Goal: Information Seeking & Learning: Learn about a topic

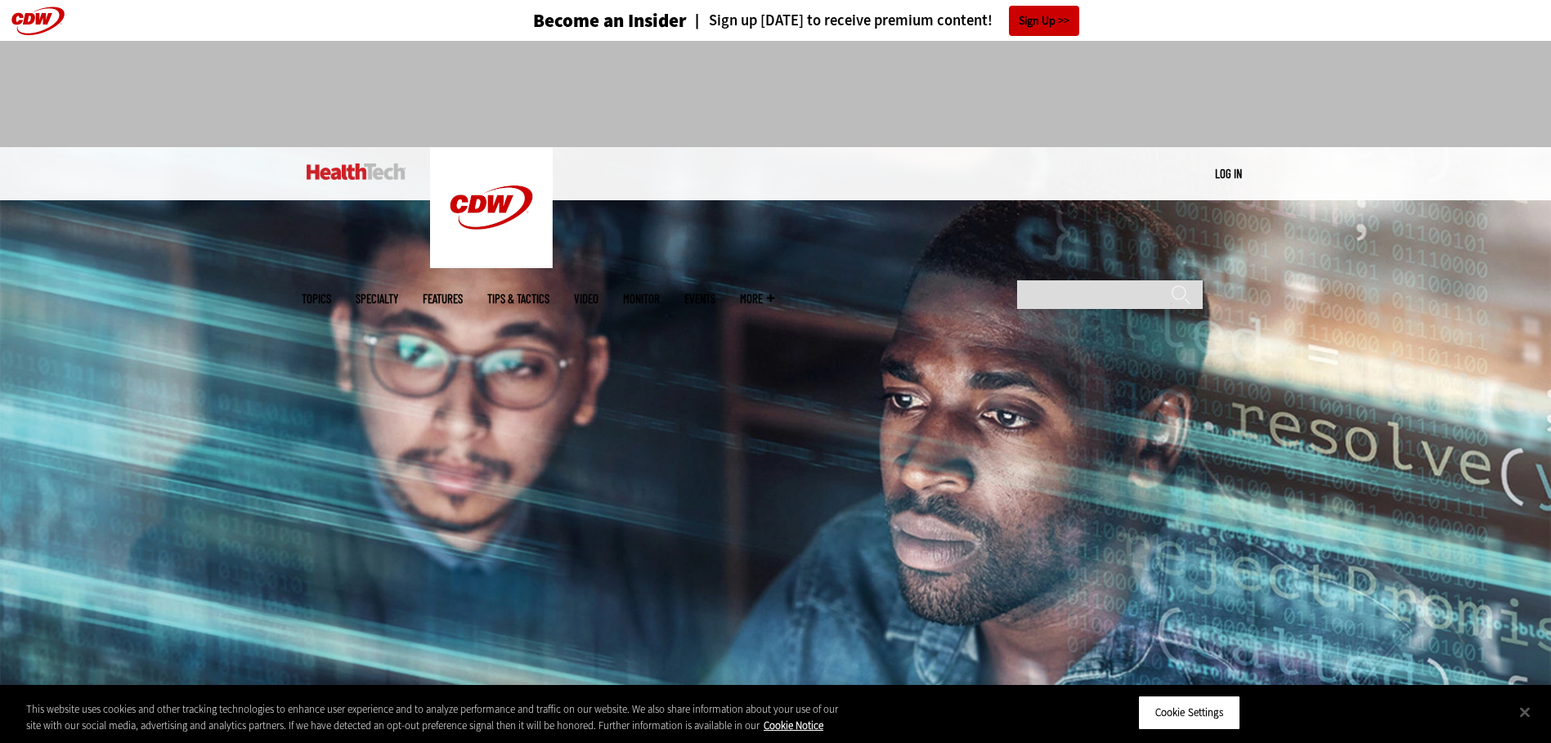
click at [36, 18] on header "Become an Insider Sign up [DATE] to receive premium content! Sign Up" at bounding box center [775, 20] width 1551 height 41
click at [343, 169] on img at bounding box center [356, 172] width 99 height 16
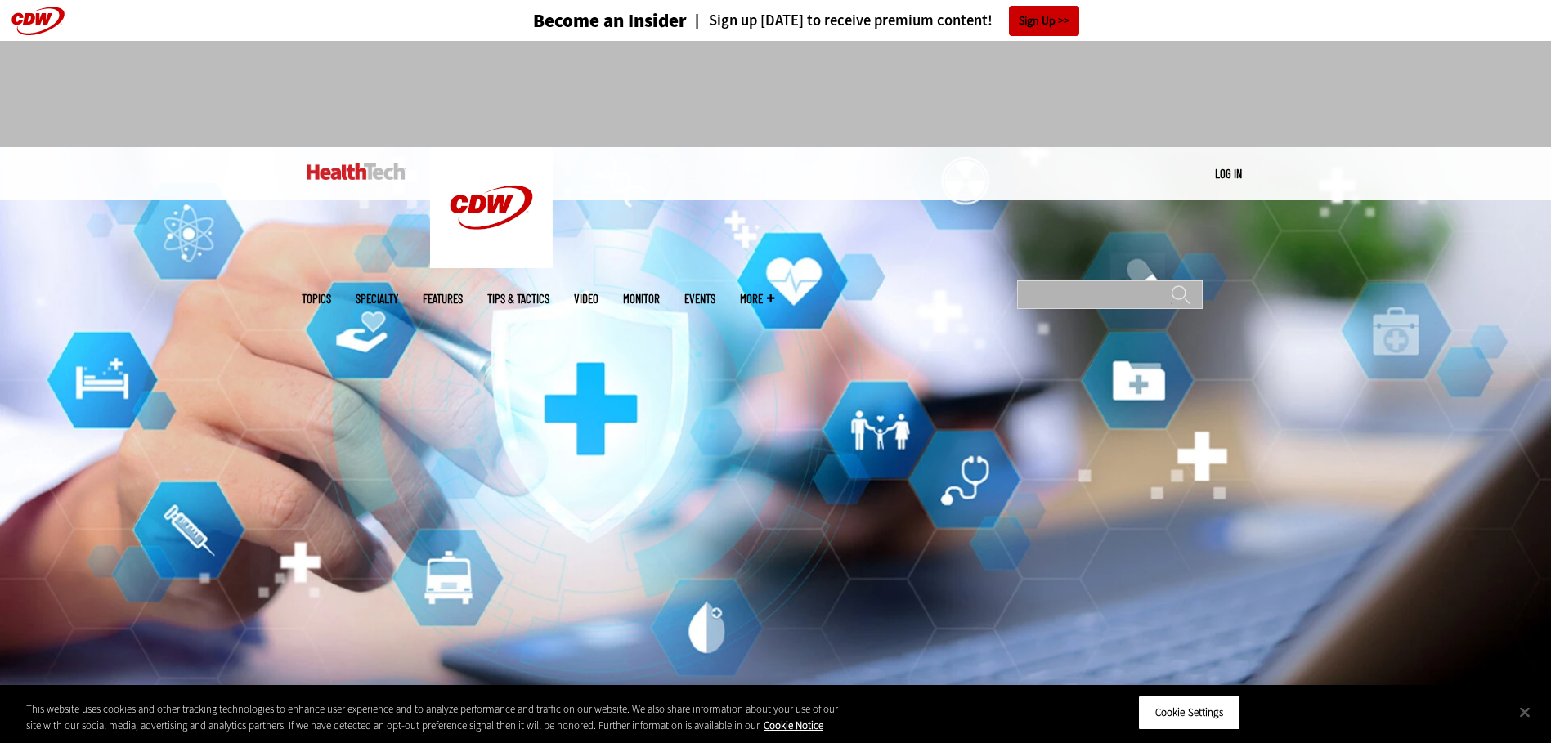
click at [1104, 280] on input "Search" at bounding box center [1110, 294] width 186 height 29
type input "******"
click at [1171, 285] on input "******" at bounding box center [1181, 301] width 20 height 33
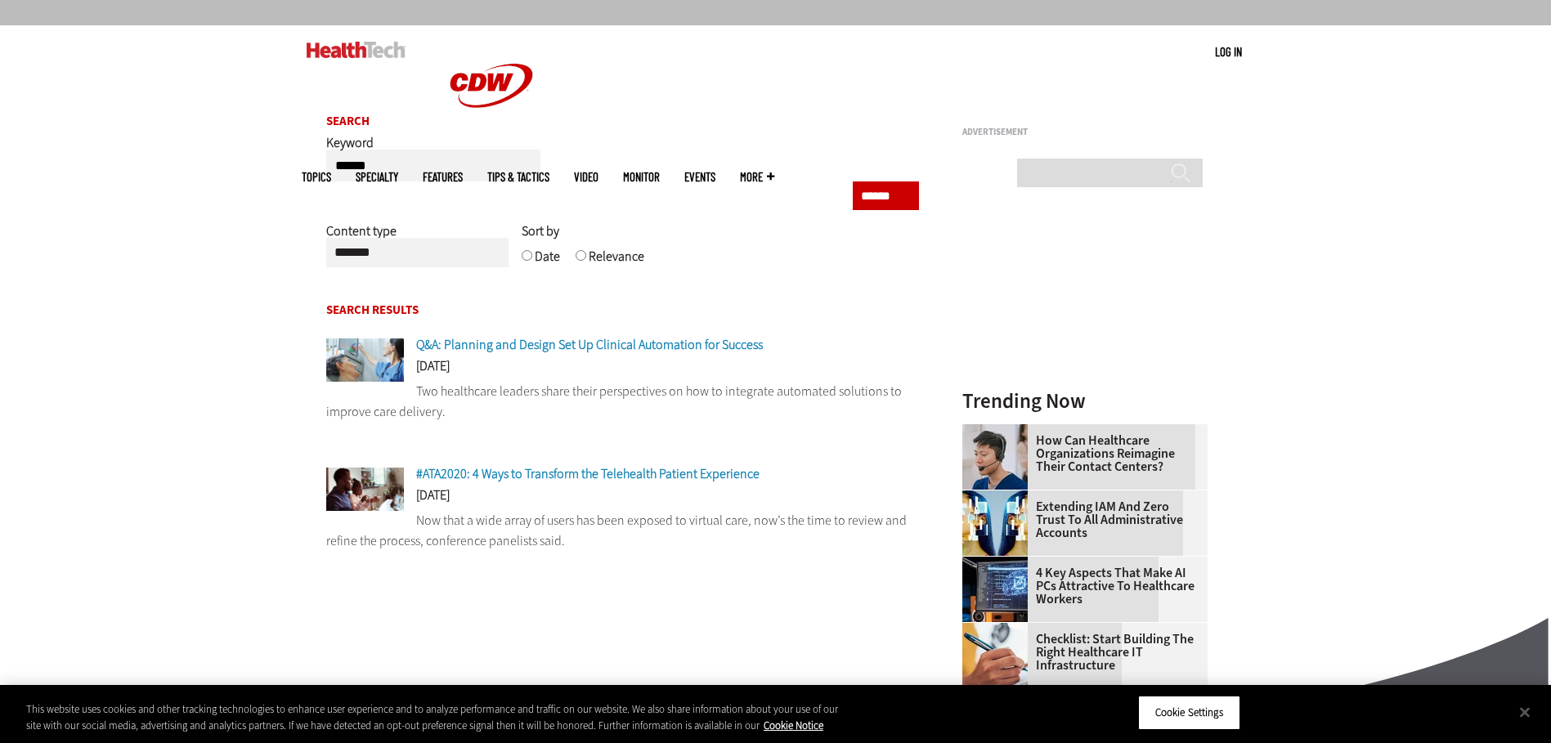
scroll to position [164, 0]
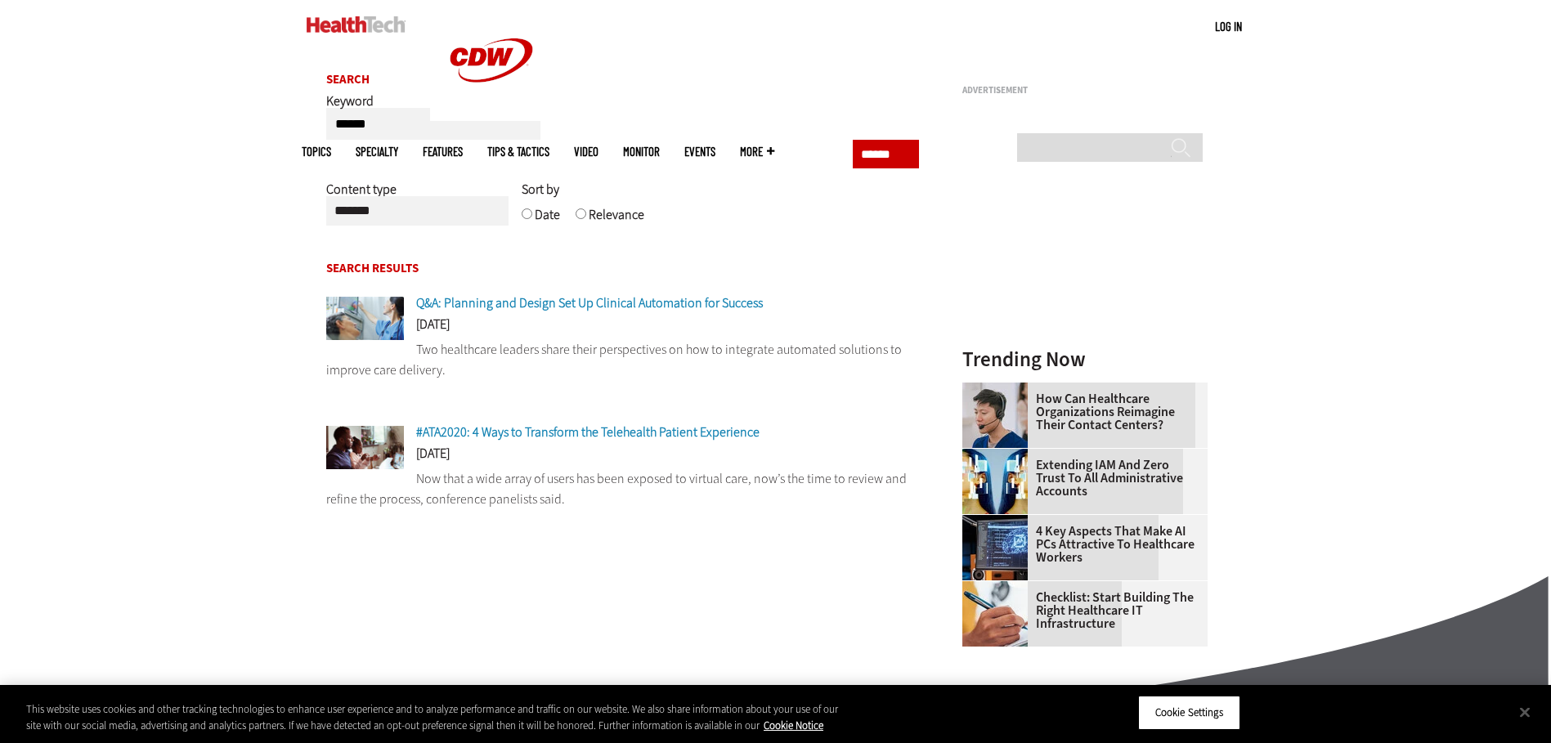
click at [562, 306] on span "Q&A: Planning and Design Set Up Clinical Automation for Success" at bounding box center [589, 302] width 347 height 17
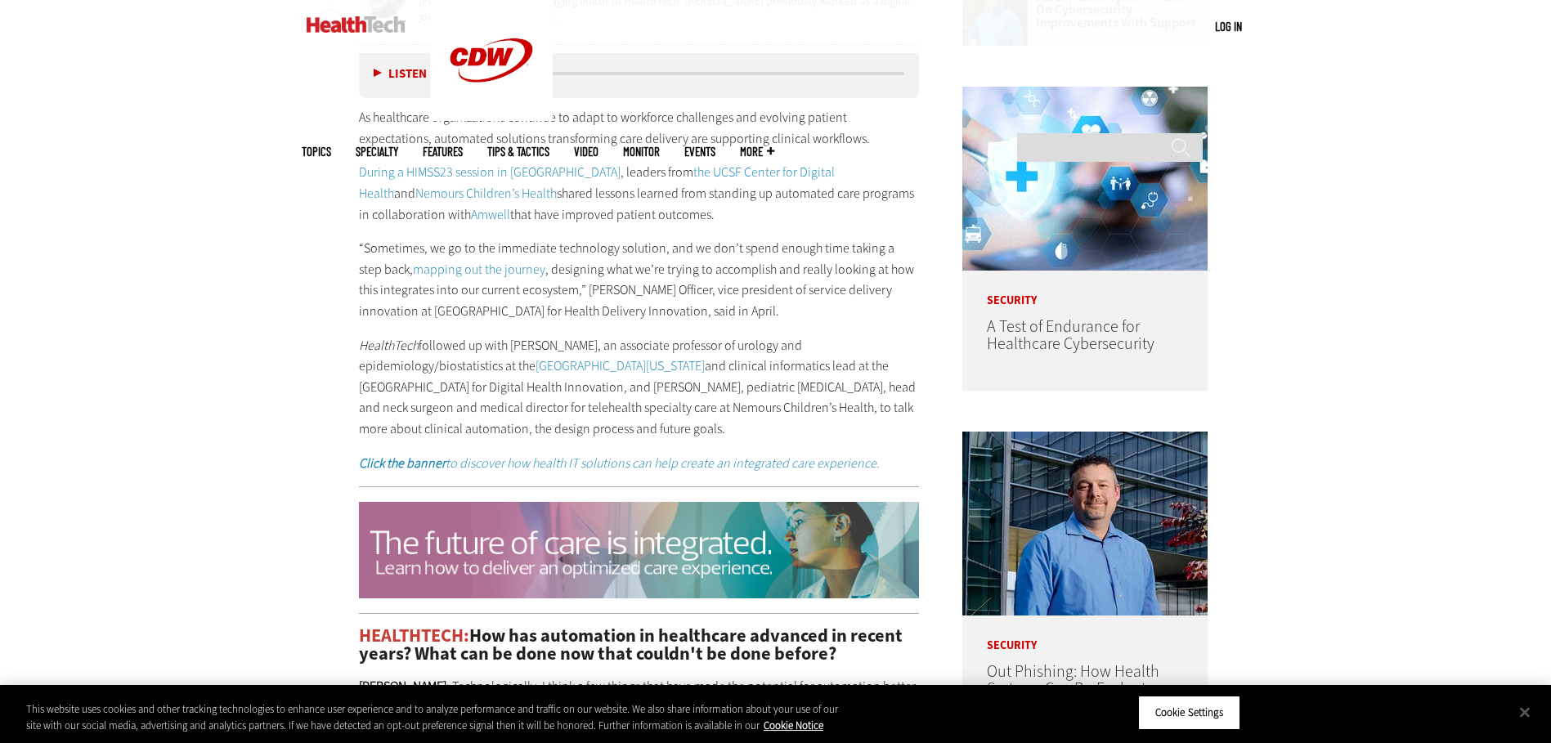
scroll to position [1145, 0]
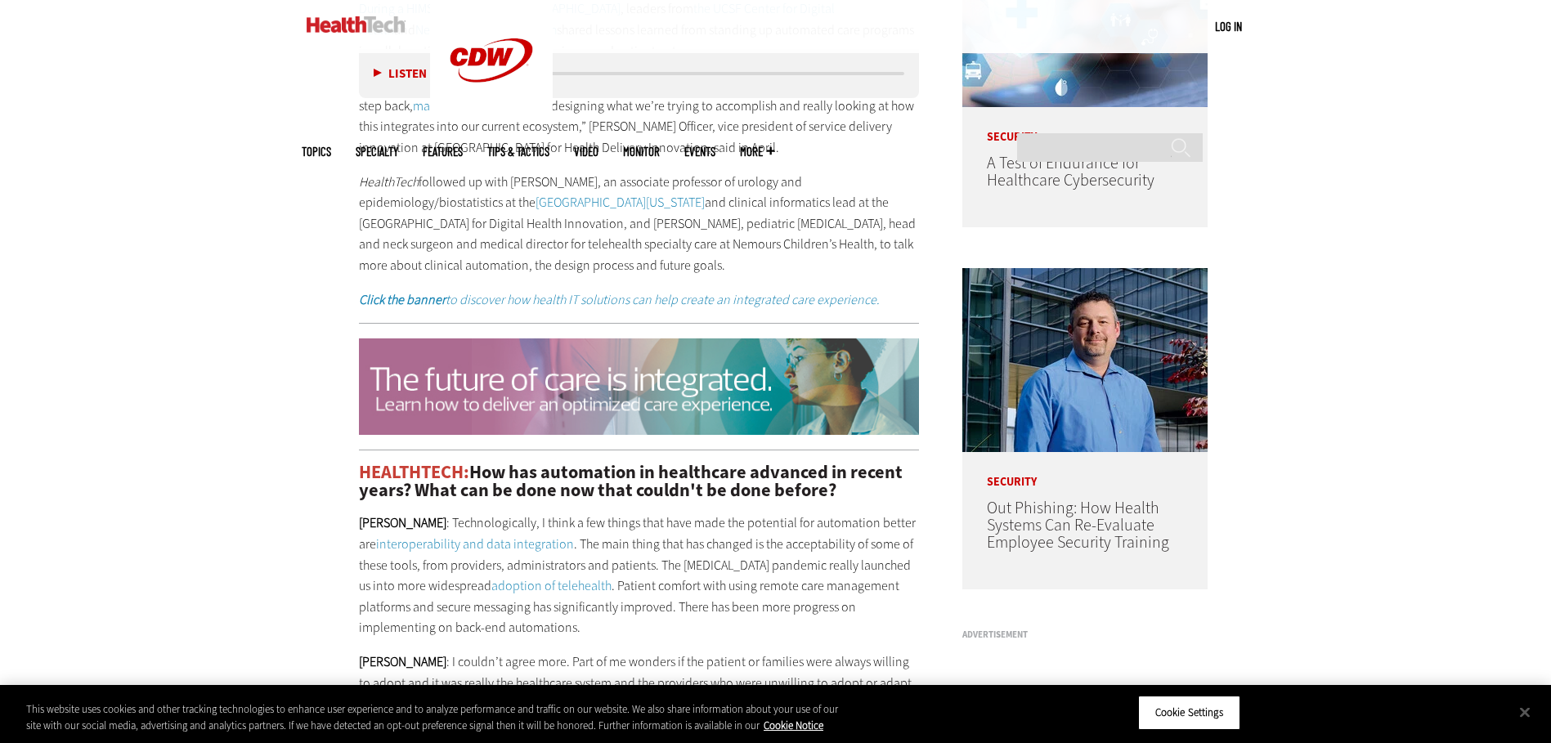
click at [1473, 28] on div "MENU Log in Mobile menu Topics Artificial Intelligence Cloud Data Analytics Dat…" at bounding box center [775, 26] width 1551 height 53
drag, startPoint x: 1501, startPoint y: 1, endPoint x: 992, endPoint y: 31, distance: 510.2
click at [992, 31] on div "MENU Log in Mobile menu Topics Artificial Intelligence Cloud Data Analytics Dat…" at bounding box center [776, 26] width 948 height 53
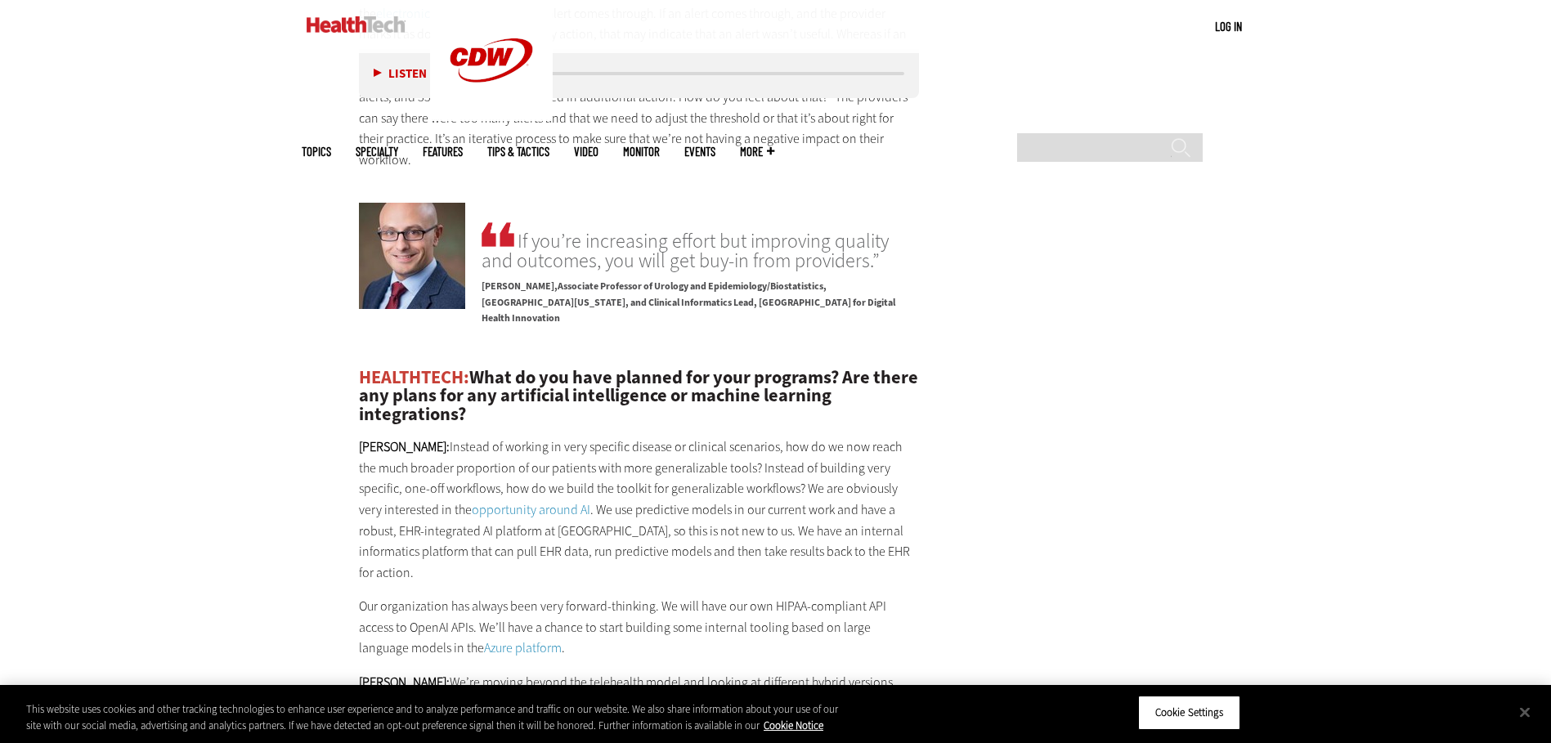
scroll to position [2917, 0]
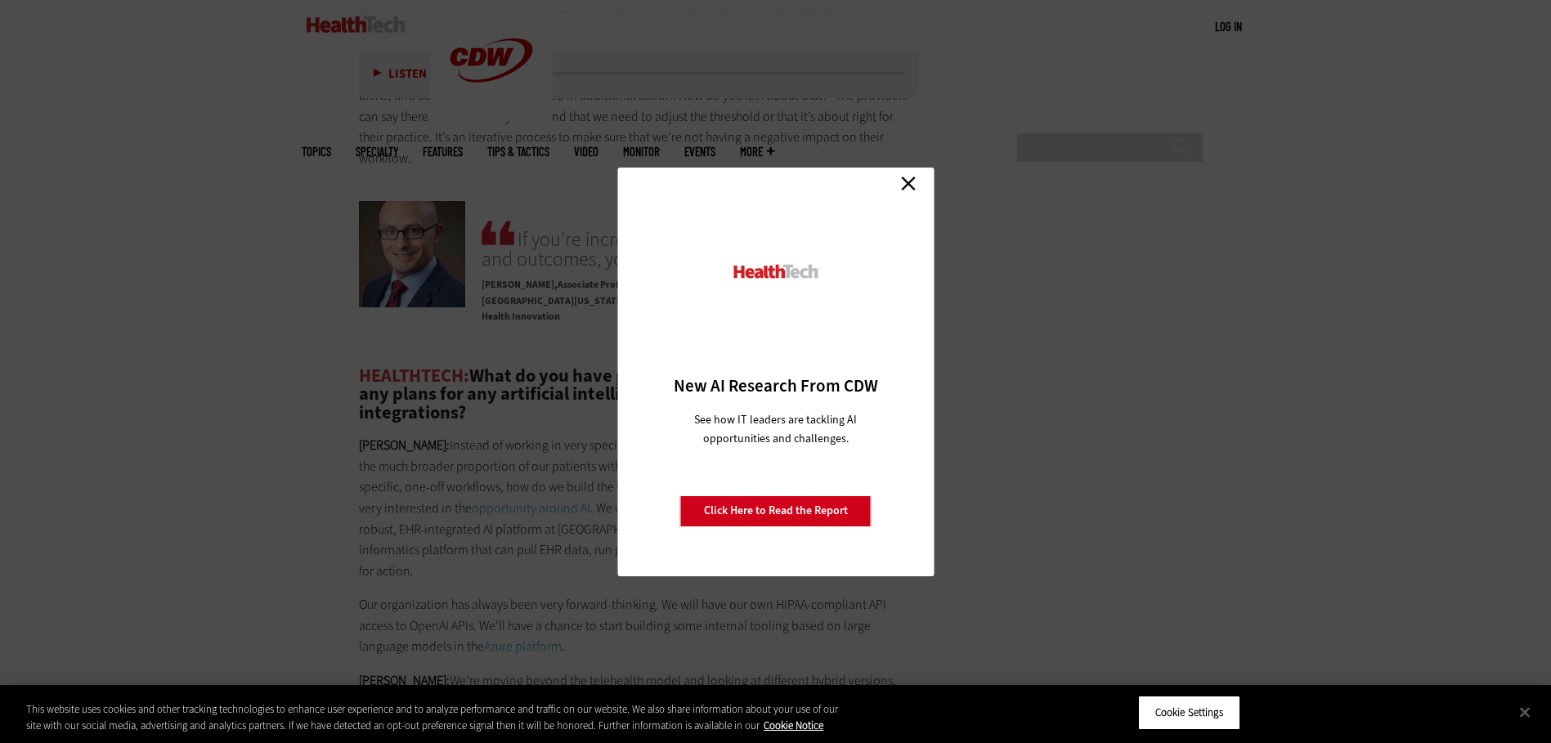
drag, startPoint x: 907, startPoint y: 177, endPoint x: 909, endPoint y: 186, distance: 9.3
click at [907, 177] on link "Close" at bounding box center [908, 184] width 25 height 25
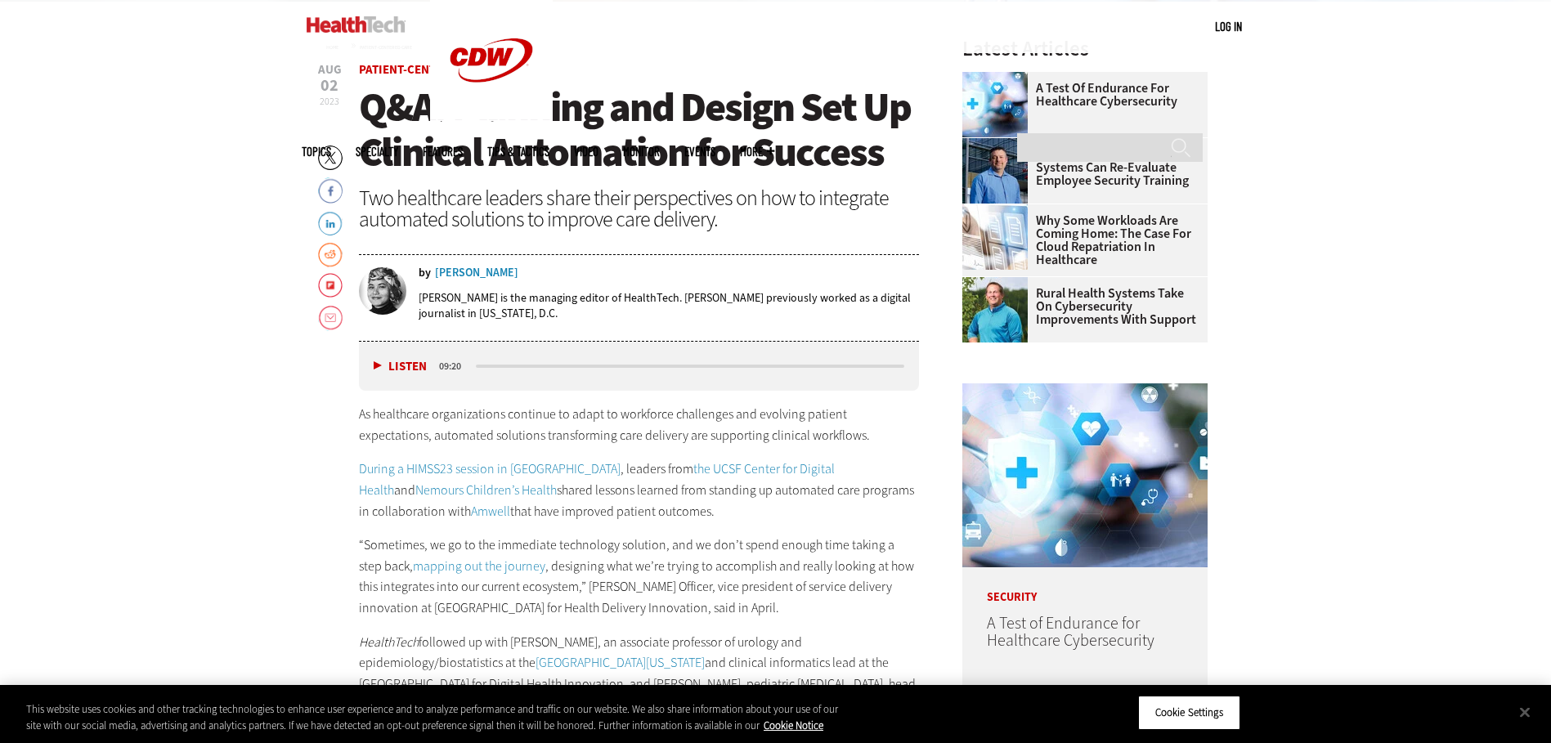
scroll to position [546, 0]
